Goal: Information Seeking & Learning: Compare options

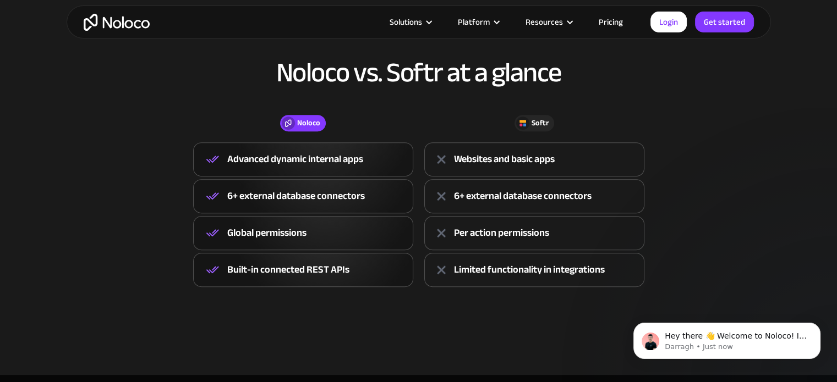
scroll to position [440, 0]
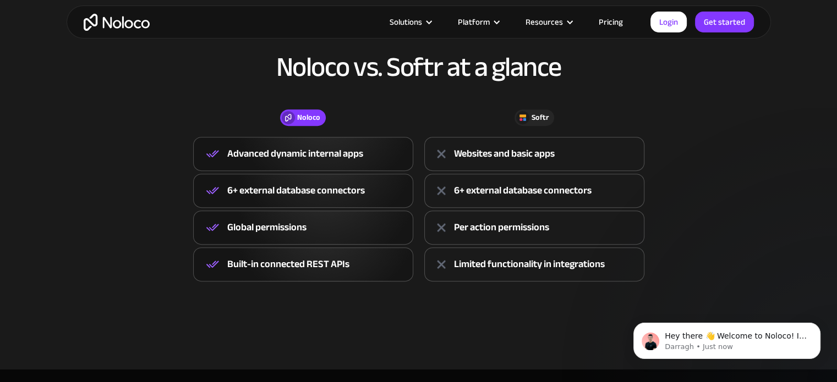
click at [452, 54] on h2 "Noloco vs. Softr at a glance" at bounding box center [419, 67] width 682 height 30
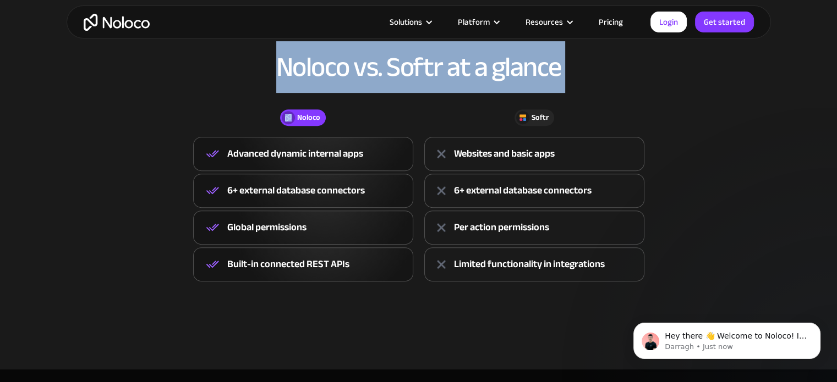
click at [452, 54] on h2 "Noloco vs. Softr at a glance" at bounding box center [419, 67] width 682 height 30
click at [735, 81] on h2 "Noloco vs. Softr at a glance" at bounding box center [419, 67] width 682 height 30
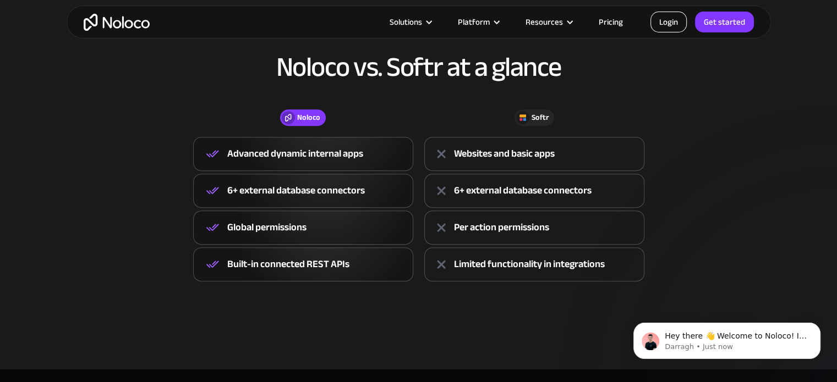
click at [671, 24] on link "Login" at bounding box center [668, 22] width 36 height 21
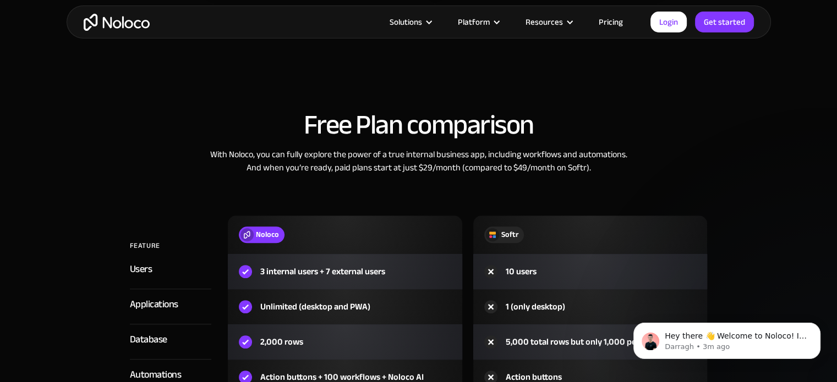
scroll to position [1266, 0]
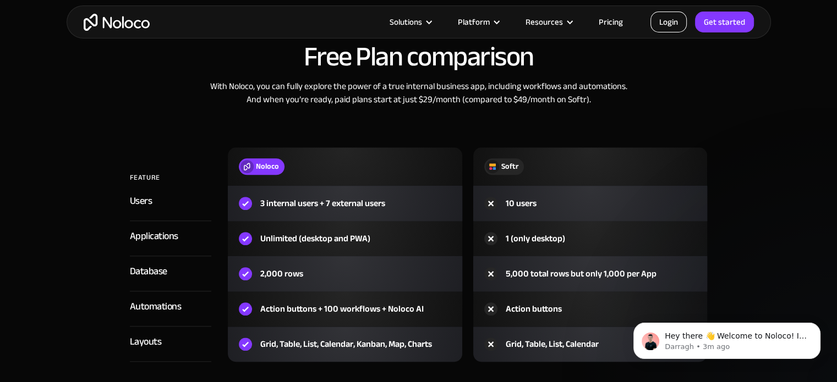
click at [674, 21] on link "Login" at bounding box center [668, 22] width 36 height 21
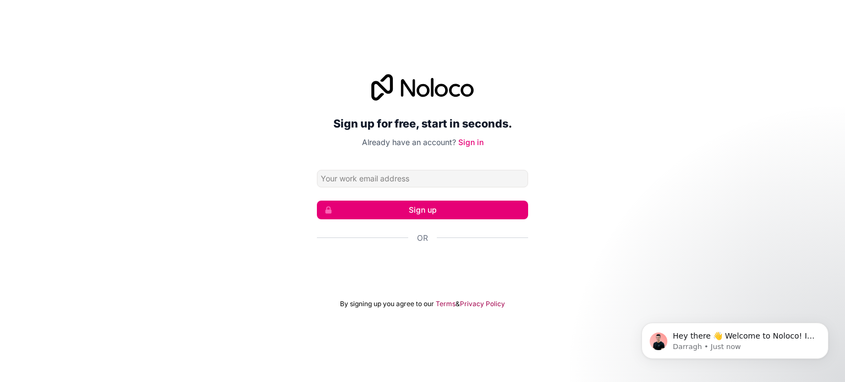
click at [437, 281] on div at bounding box center [422, 269] width 211 height 25
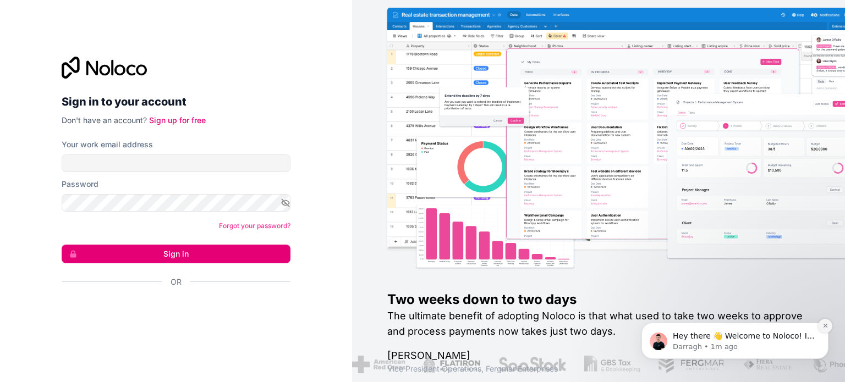
click at [828, 328] on icon "Dismiss notification" at bounding box center [826, 326] width 6 height 6
